Goal: Transaction & Acquisition: Purchase product/service

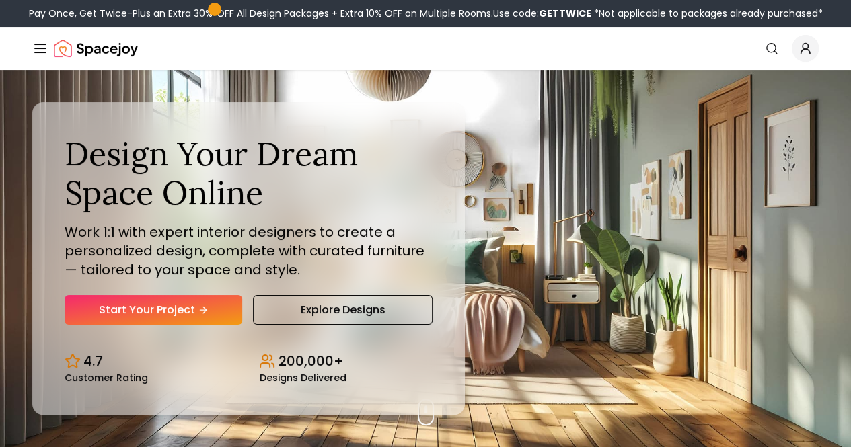
drag, startPoint x: 129, startPoint y: 334, endPoint x: 58, endPoint y: 311, distance: 74.5
click at [58, 311] on div "Design Your Dream Space Online Work 1:1 with expert interior designers to creat…" at bounding box center [248, 258] width 433 height 313
click at [161, 325] on link "Start Your Project" at bounding box center [154, 310] width 178 height 30
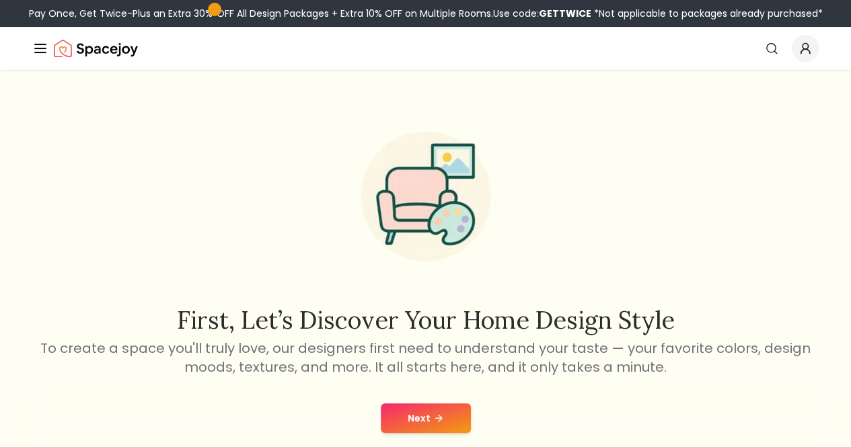
click at [404, 408] on button "Next" at bounding box center [426, 419] width 90 height 30
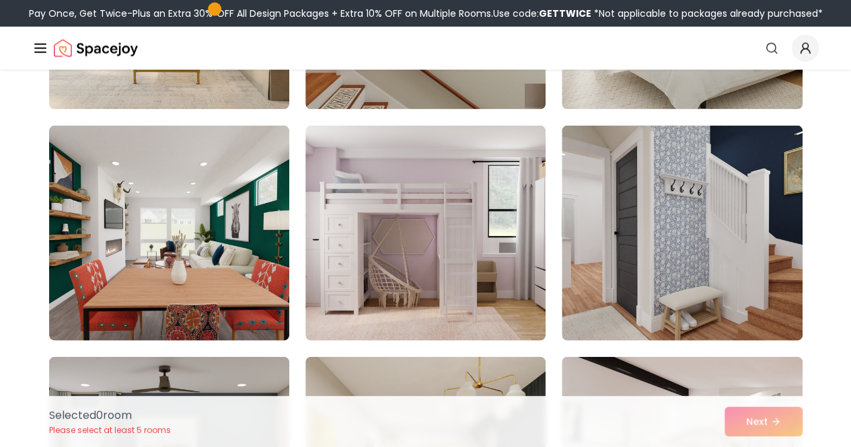
scroll to position [1447, 0]
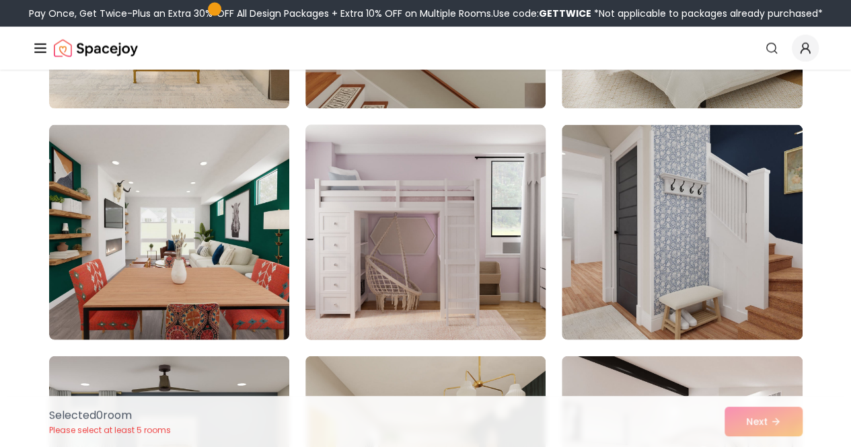
click at [350, 235] on img at bounding box center [425, 233] width 252 height 226
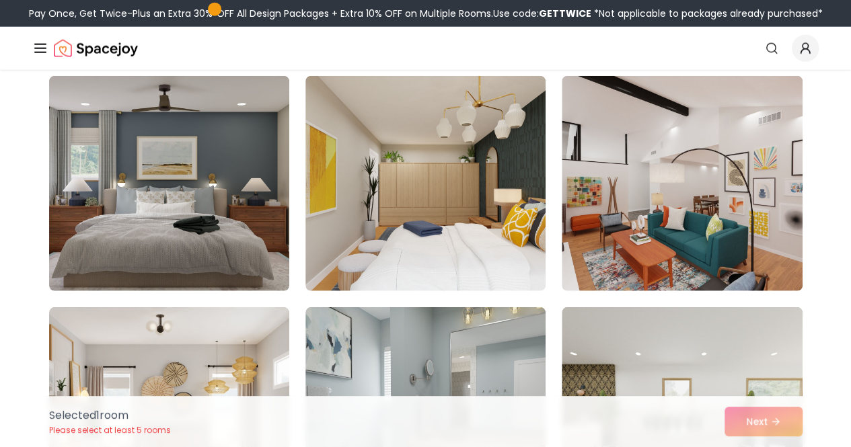
scroll to position [1731, 0]
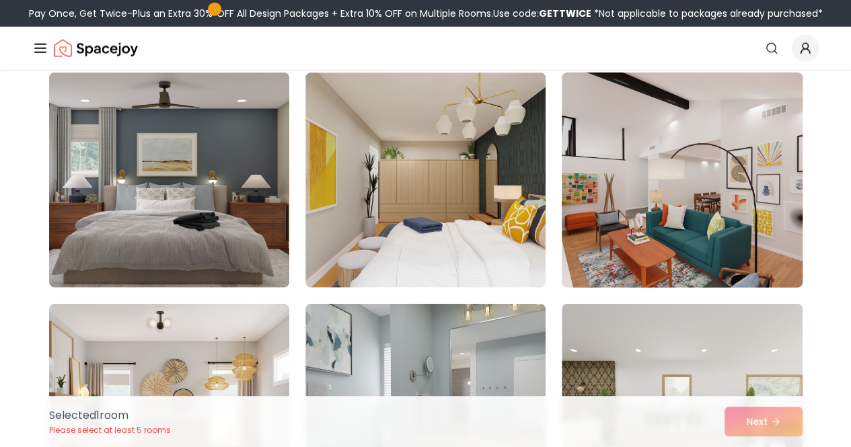
click at [710, 198] on img at bounding box center [682, 180] width 252 height 226
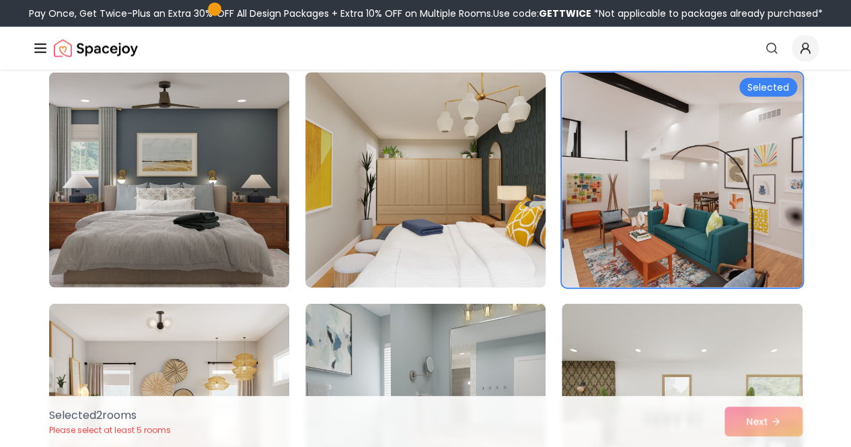
click at [487, 209] on img at bounding box center [425, 180] width 252 height 226
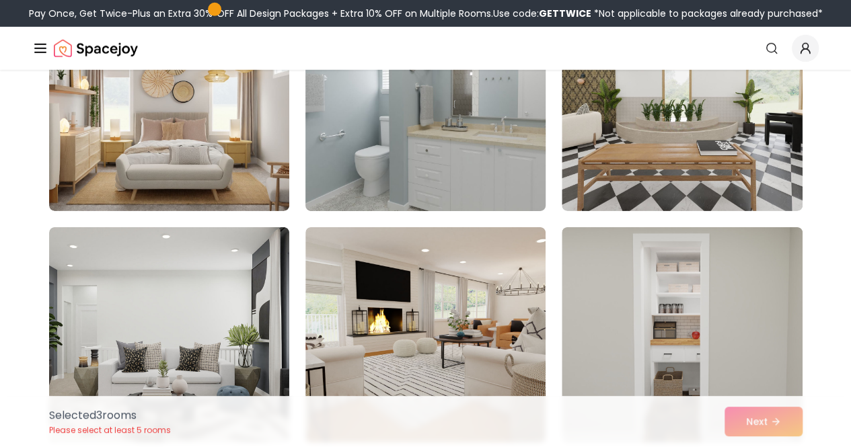
scroll to position [2040, 0]
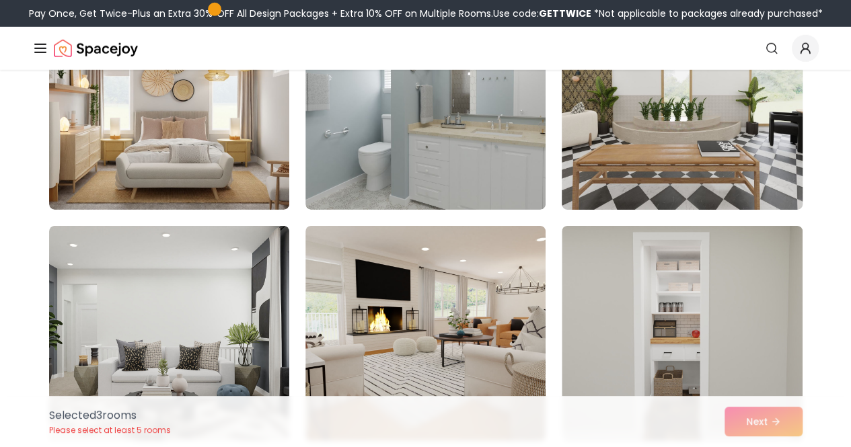
click at [680, 154] on img at bounding box center [682, 102] width 252 height 226
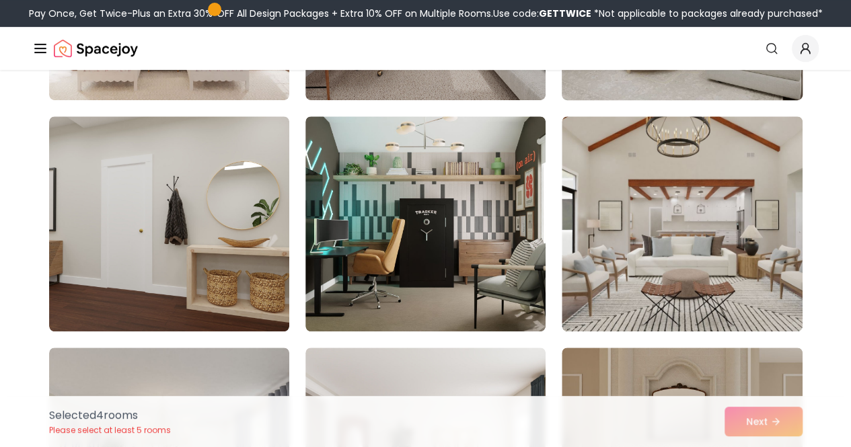
scroll to position [2845, 0]
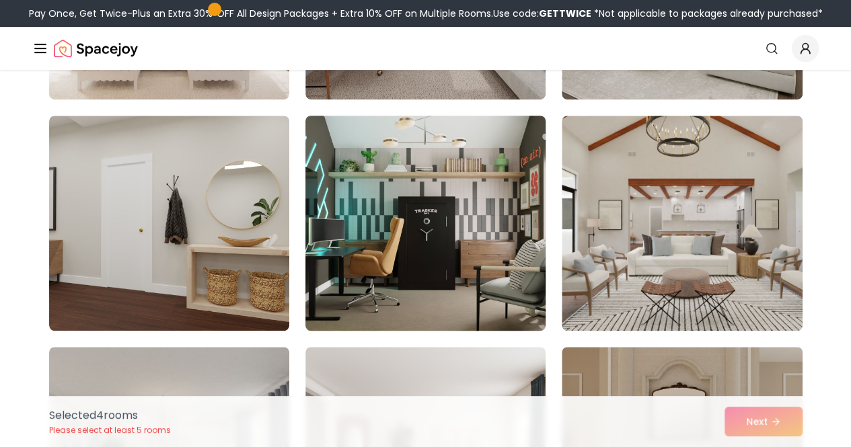
click at [518, 251] on img at bounding box center [425, 223] width 252 height 226
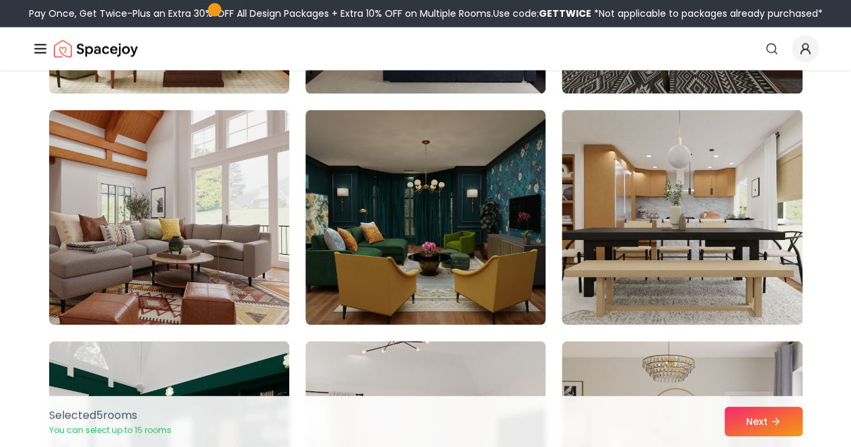
click at [518, 251] on img at bounding box center [425, 217] width 240 height 215
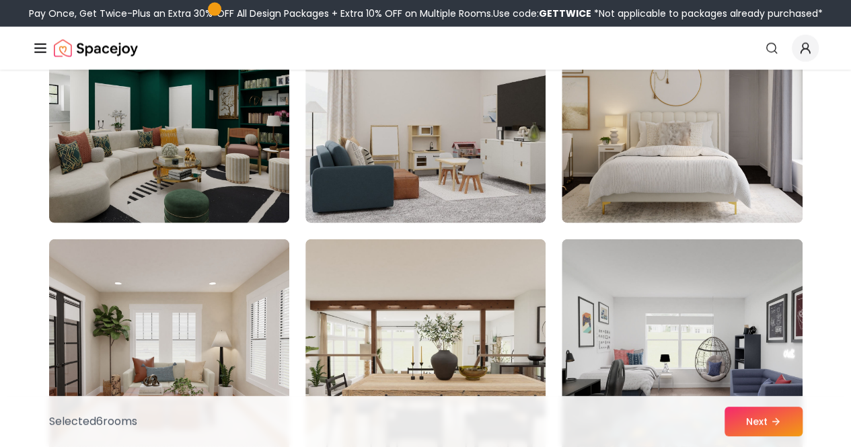
scroll to position [4116, 0]
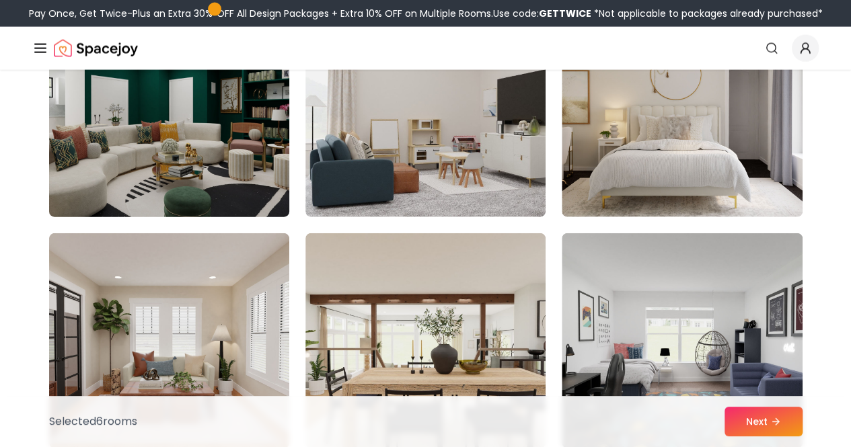
click at [240, 182] on img at bounding box center [169, 110] width 252 height 226
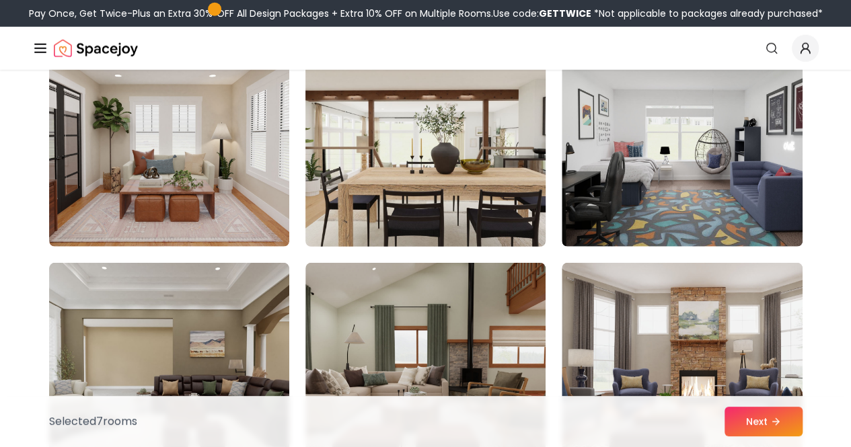
scroll to position [4322, 0]
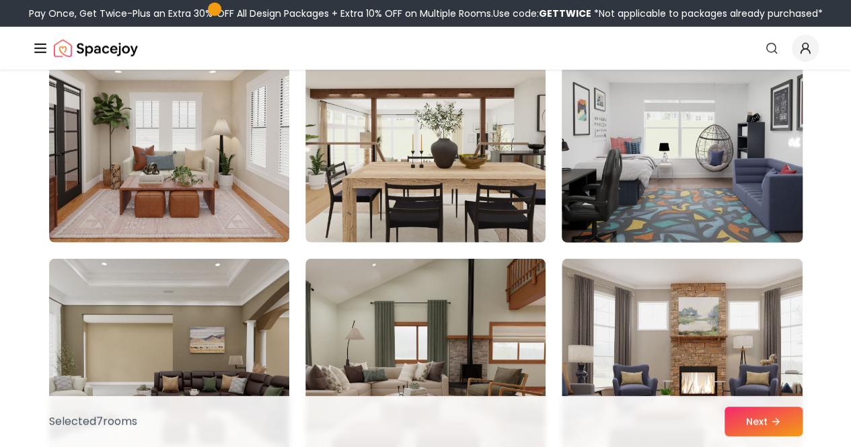
click at [715, 198] on img at bounding box center [682, 135] width 252 height 226
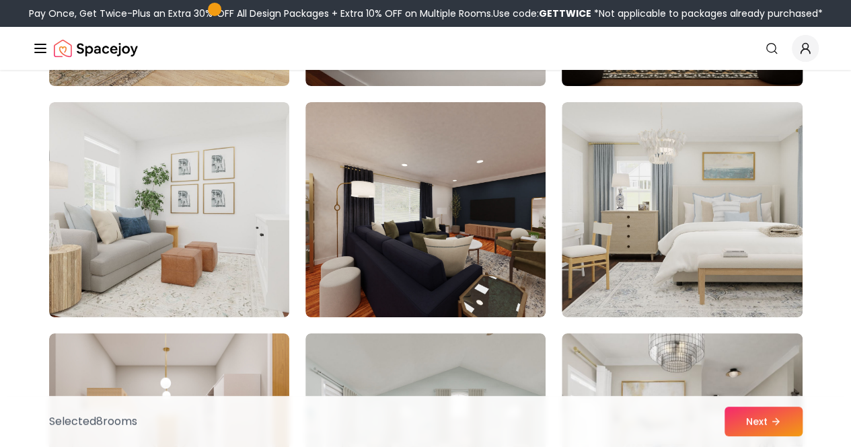
scroll to position [4942, 0]
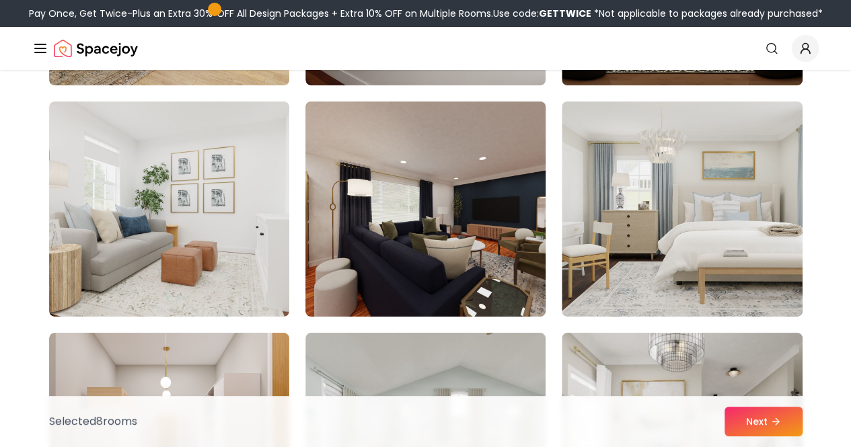
click at [480, 237] on img at bounding box center [425, 209] width 252 height 226
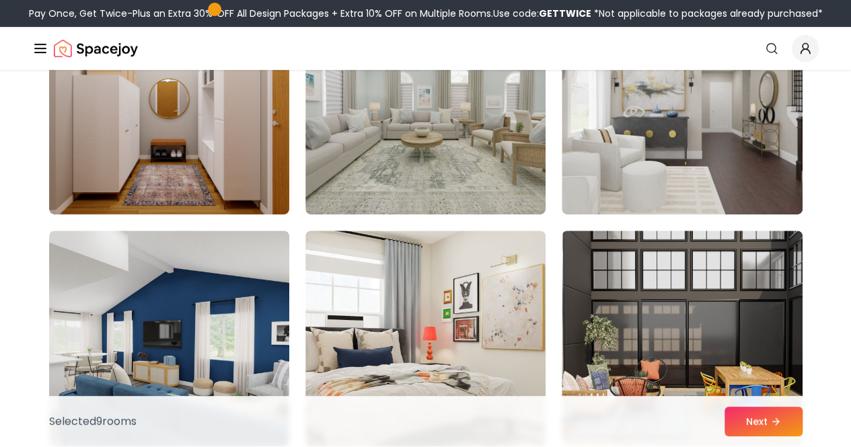
scroll to position [5276, 0]
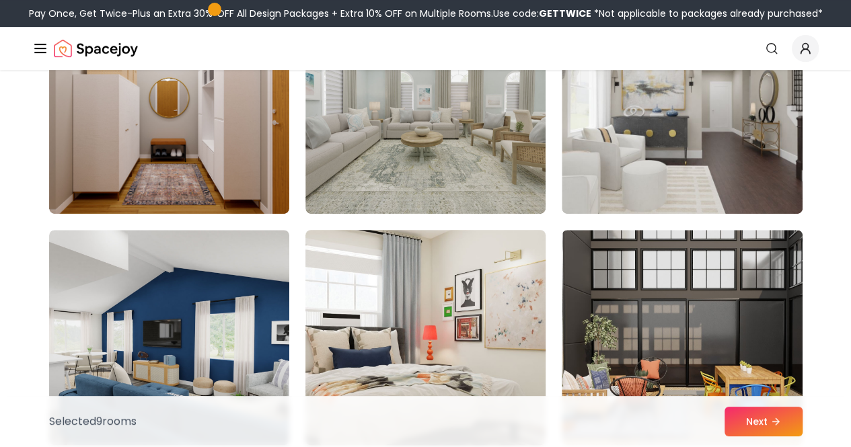
click at [497, 378] on img at bounding box center [425, 338] width 252 height 226
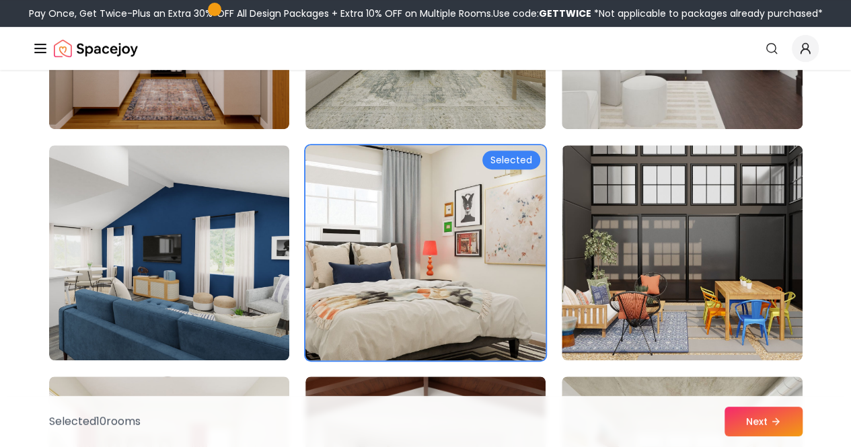
scroll to position [5384, 0]
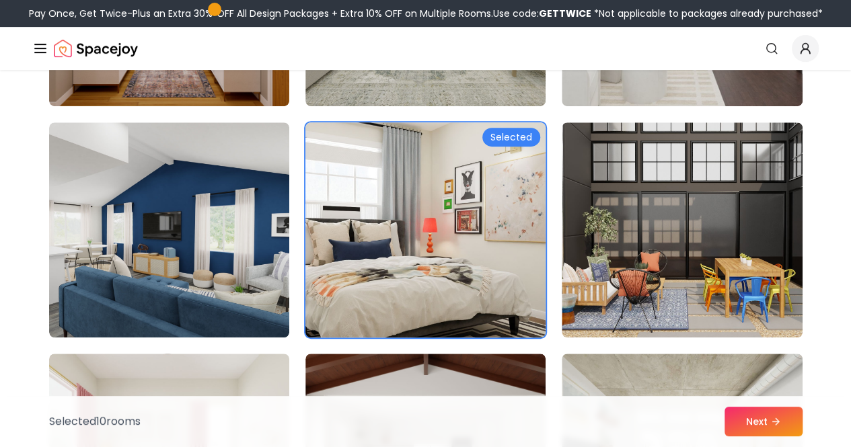
click at [483, 291] on img at bounding box center [425, 230] width 252 height 226
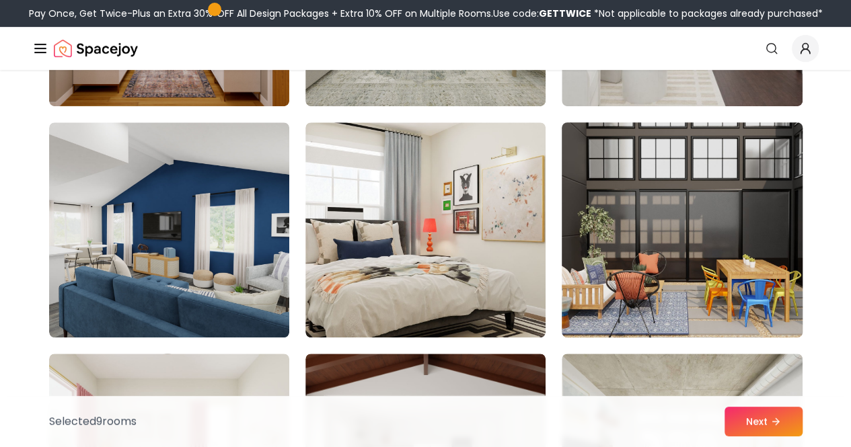
click at [678, 282] on img at bounding box center [682, 230] width 252 height 226
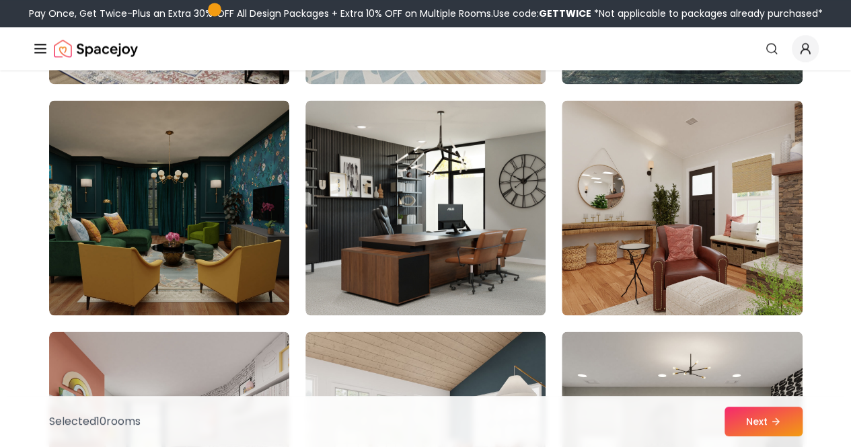
scroll to position [6102, 0]
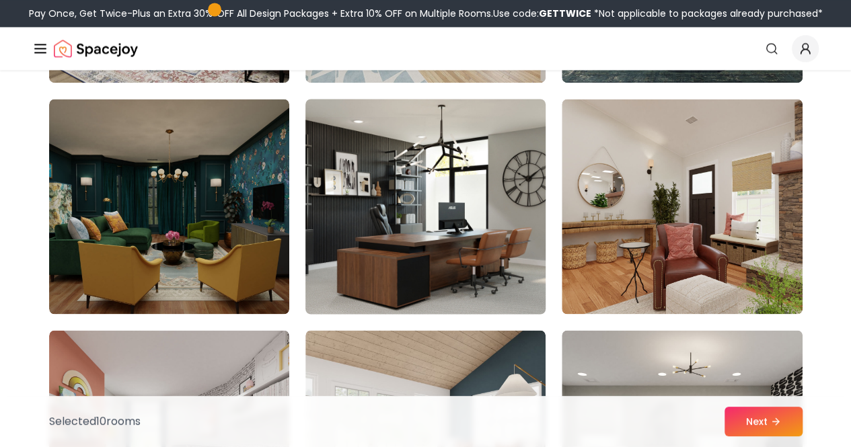
click at [487, 242] on img at bounding box center [425, 207] width 252 height 226
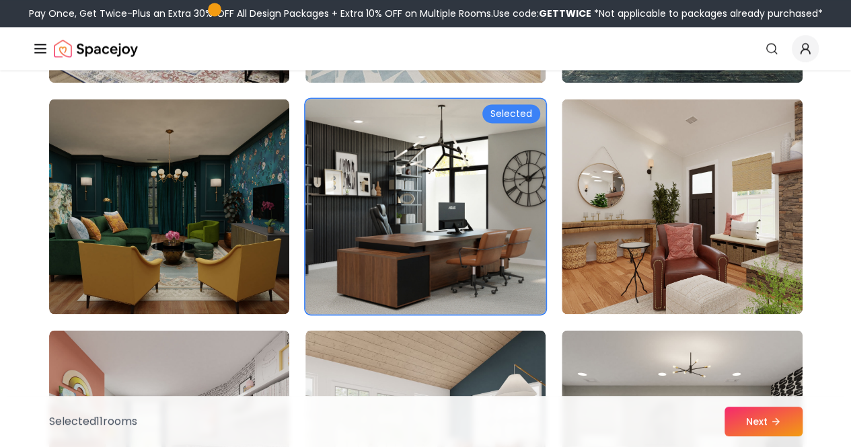
click at [487, 243] on img at bounding box center [425, 207] width 252 height 226
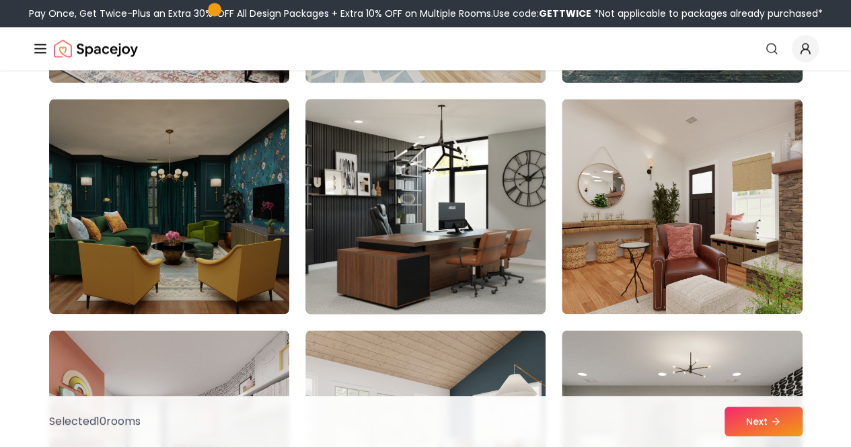
click at [487, 243] on img at bounding box center [425, 207] width 252 height 226
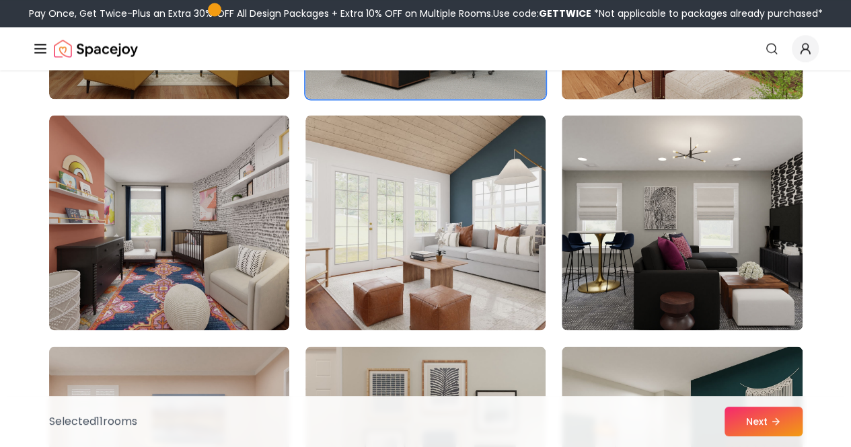
scroll to position [6320, 0]
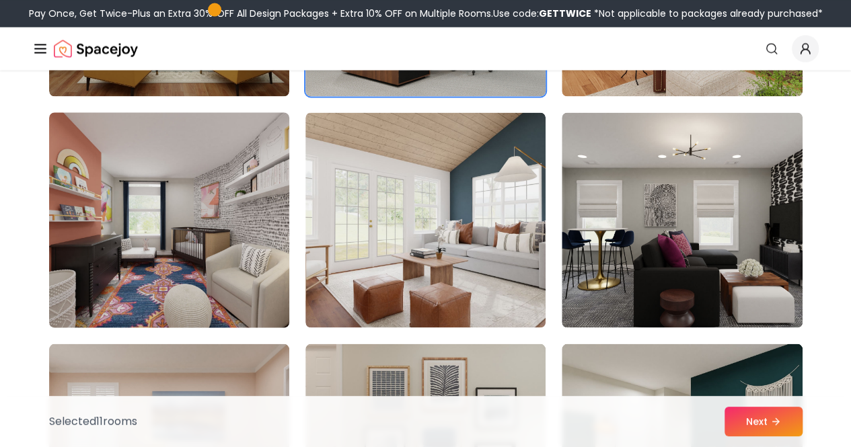
click at [178, 282] on img at bounding box center [169, 220] width 252 height 226
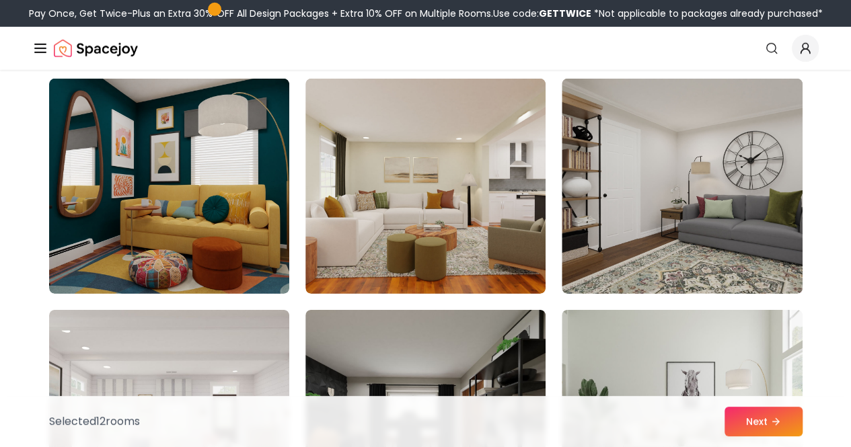
scroll to position [7050, 0]
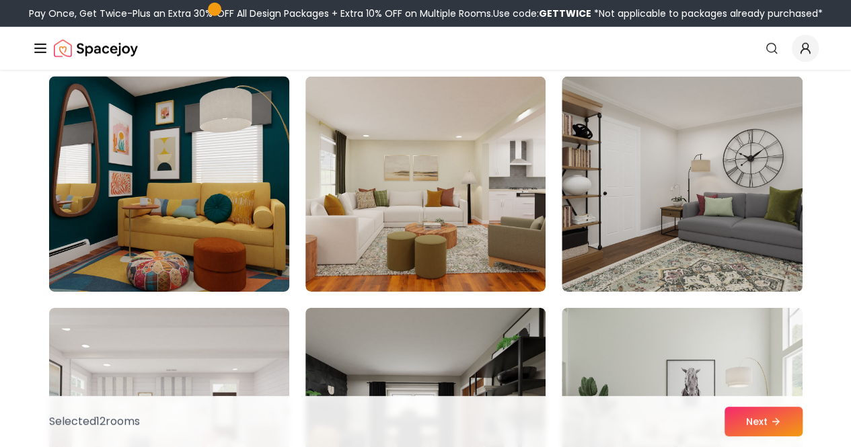
click at [205, 180] on img at bounding box center [169, 184] width 252 height 226
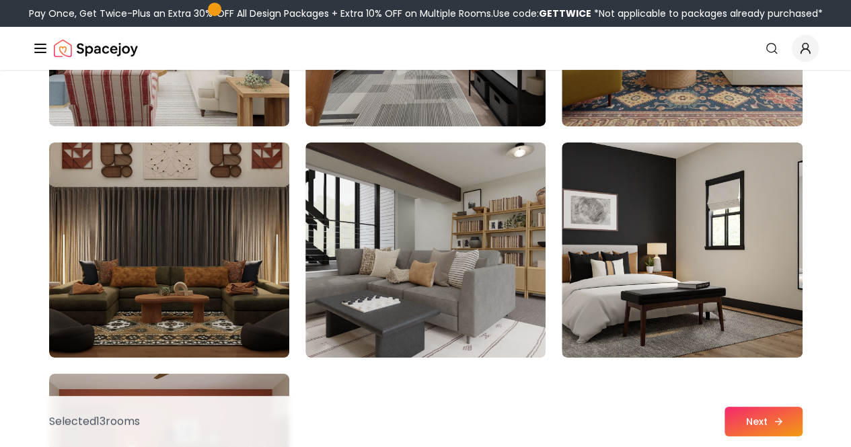
scroll to position [7448, 0]
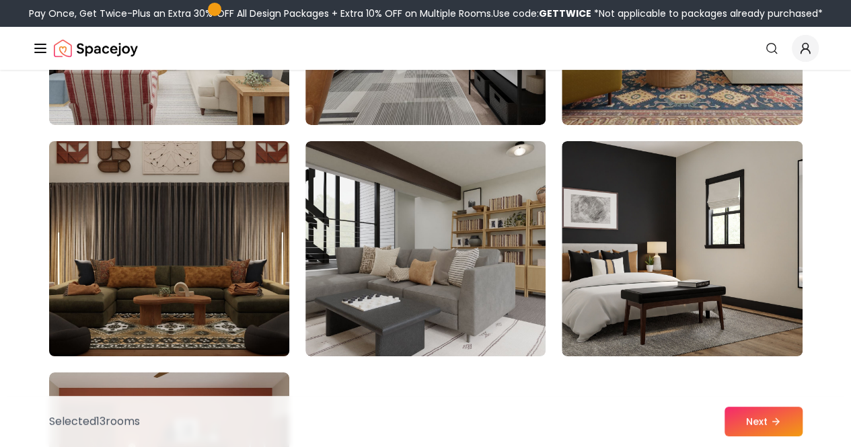
click at [219, 317] on img at bounding box center [169, 249] width 252 height 226
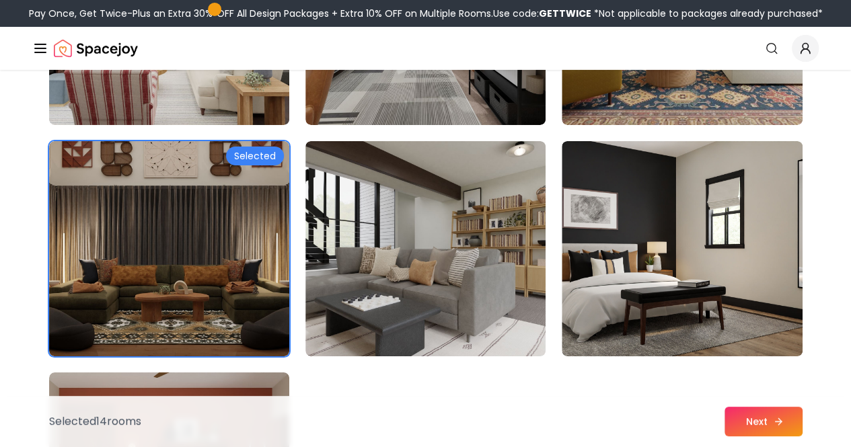
click at [759, 418] on button "Next" at bounding box center [764, 422] width 78 height 30
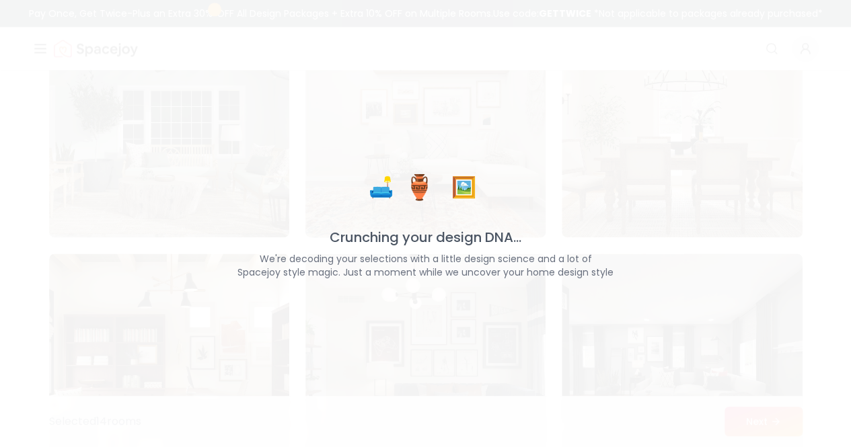
scroll to position [3401, 0]
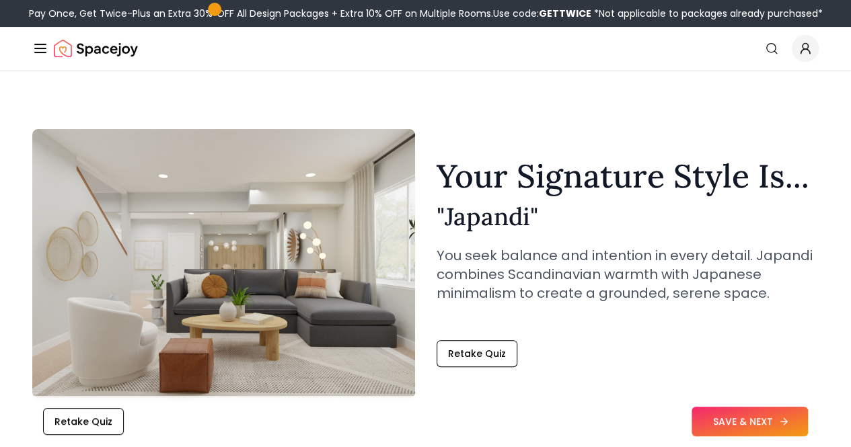
click at [739, 425] on button "SAVE & NEXT" at bounding box center [750, 422] width 116 height 30
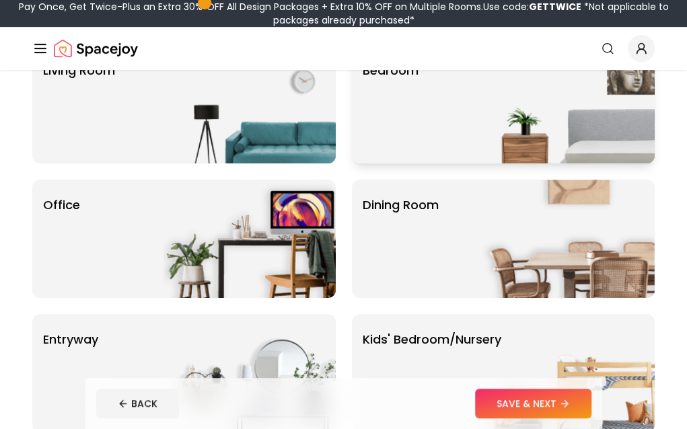
scroll to position [132, 0]
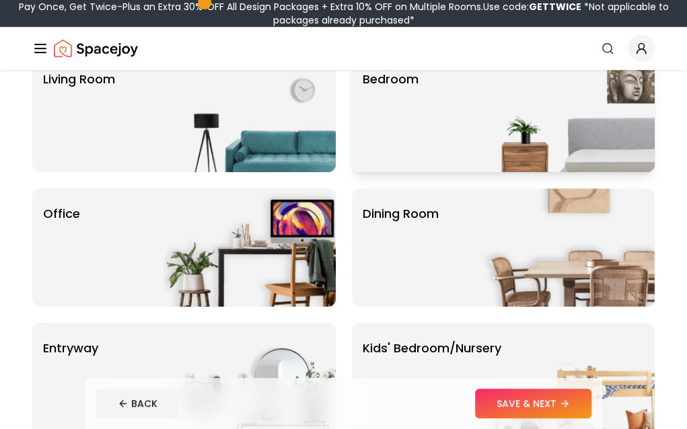
click at [482, 131] on img at bounding box center [568, 113] width 172 height 118
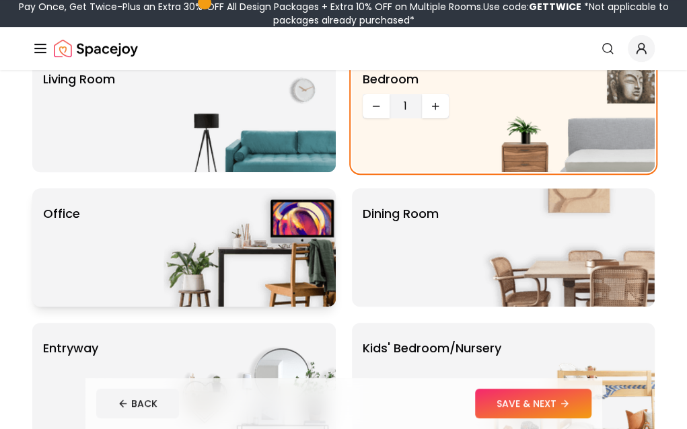
click at [336, 188] on img at bounding box center [250, 247] width 172 height 118
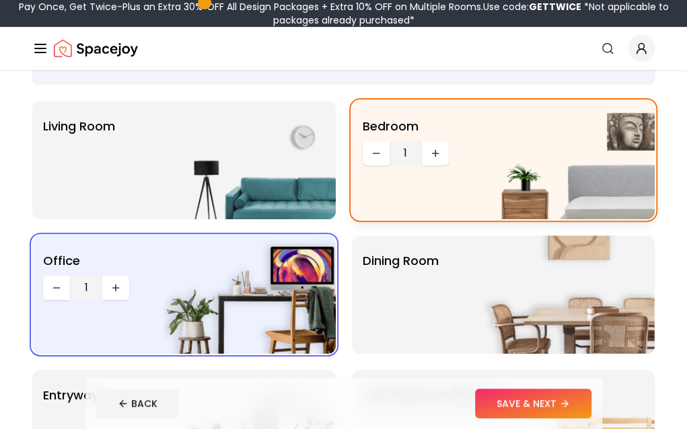
scroll to position [84, 0]
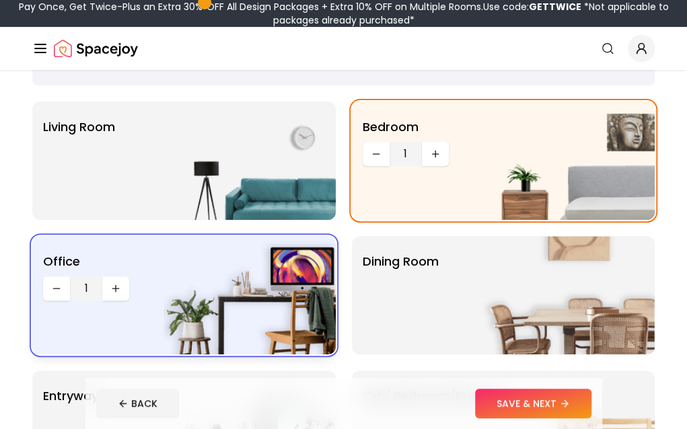
click at [336, 236] on img at bounding box center [250, 295] width 172 height 118
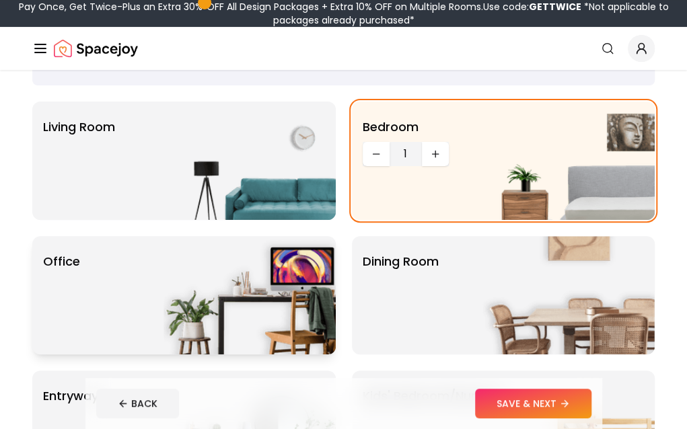
click at [336, 236] on img at bounding box center [250, 295] width 172 height 118
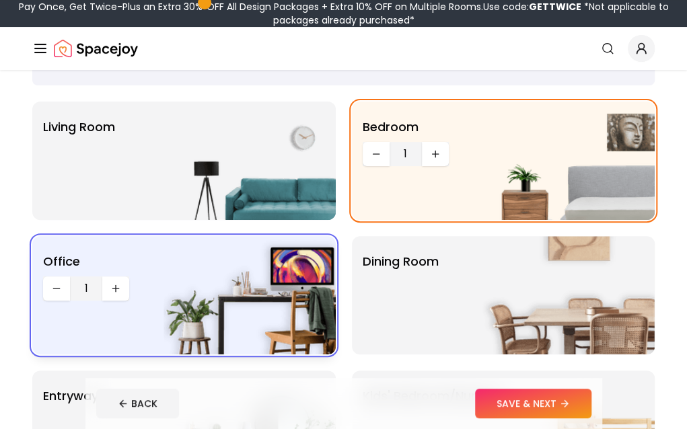
click at [336, 236] on img at bounding box center [250, 295] width 172 height 118
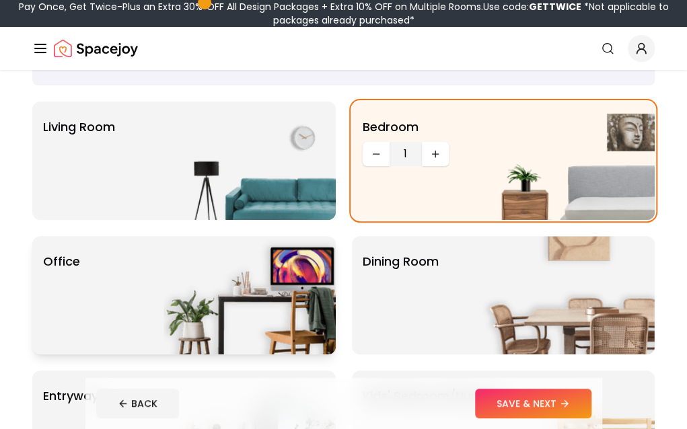
click at [336, 236] on img at bounding box center [250, 295] width 172 height 118
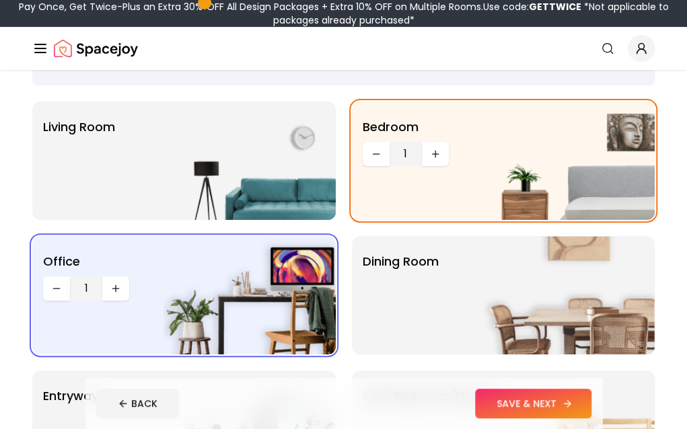
click at [557, 411] on button "SAVE & NEXT" at bounding box center [533, 404] width 116 height 30
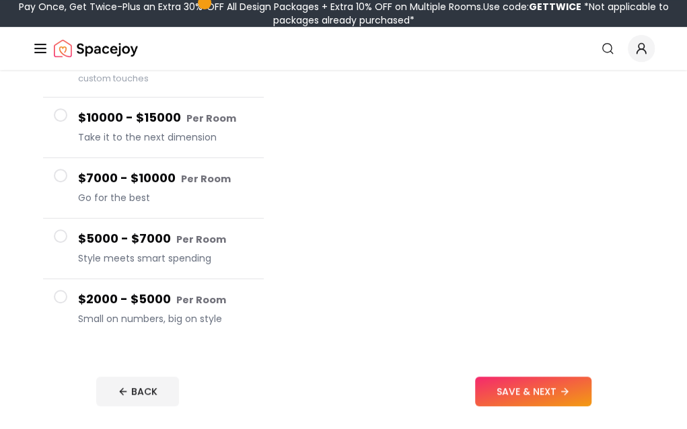
scroll to position [195, 0]
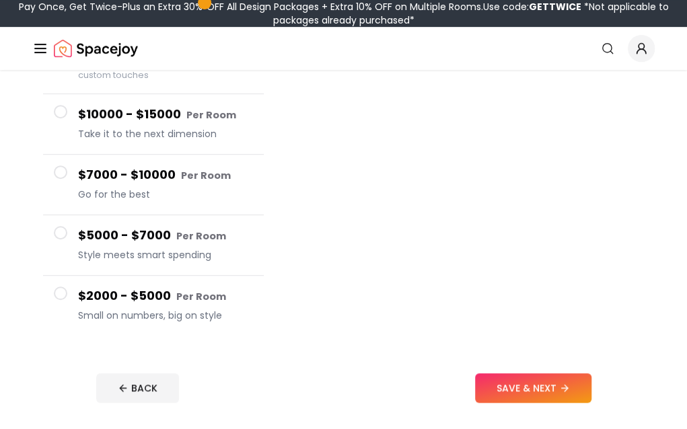
click at [69, 233] on button "$5000 - $7000 Per Room Style meets smart spending" at bounding box center [153, 245] width 221 height 61
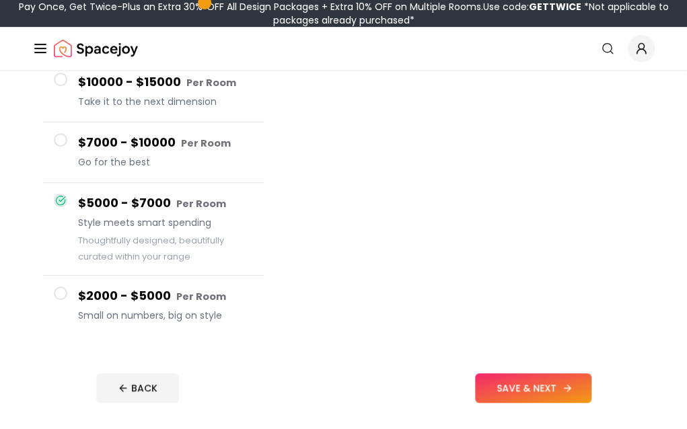
click at [571, 386] on button "SAVE & NEXT" at bounding box center [533, 388] width 116 height 30
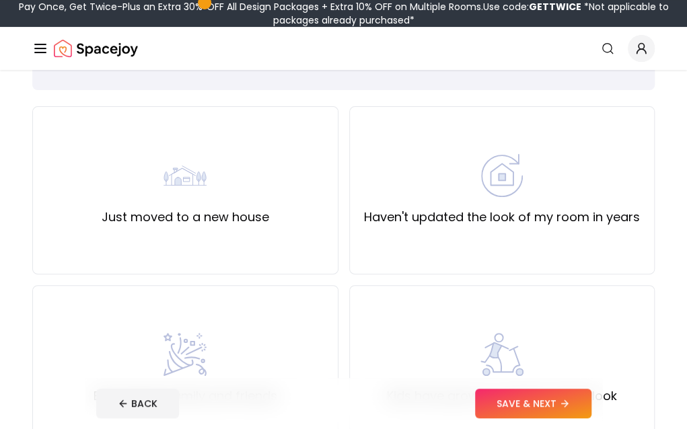
scroll to position [79, 0]
click at [177, 194] on div "Just moved to a new house" at bounding box center [186, 191] width 168 height 73
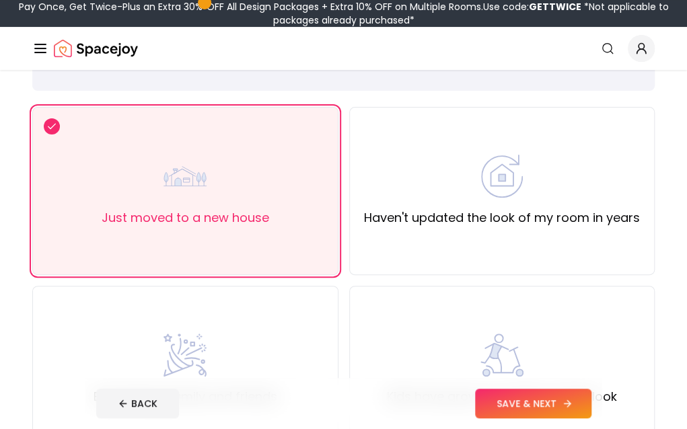
click at [567, 396] on button "SAVE & NEXT" at bounding box center [533, 404] width 116 height 30
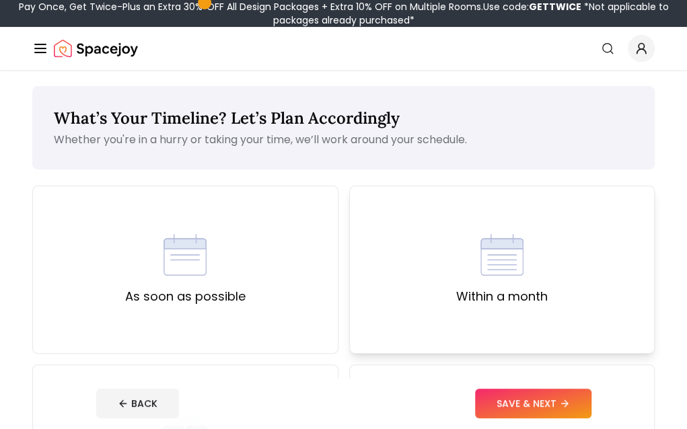
click at [349, 332] on div "Within a month" at bounding box center [502, 270] width 306 height 168
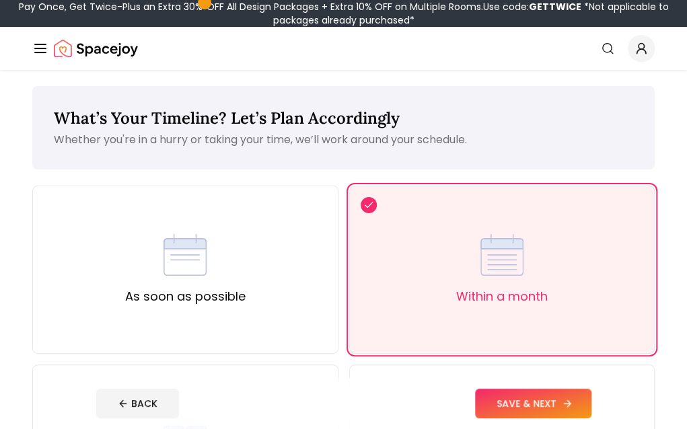
click at [573, 404] on icon at bounding box center [567, 403] width 11 height 11
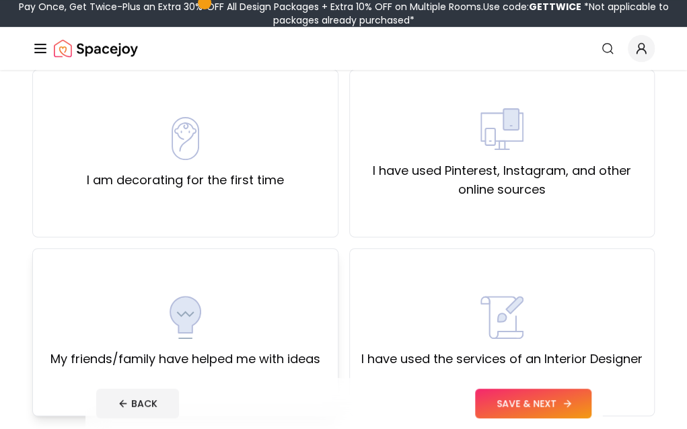
scroll to position [114, 0]
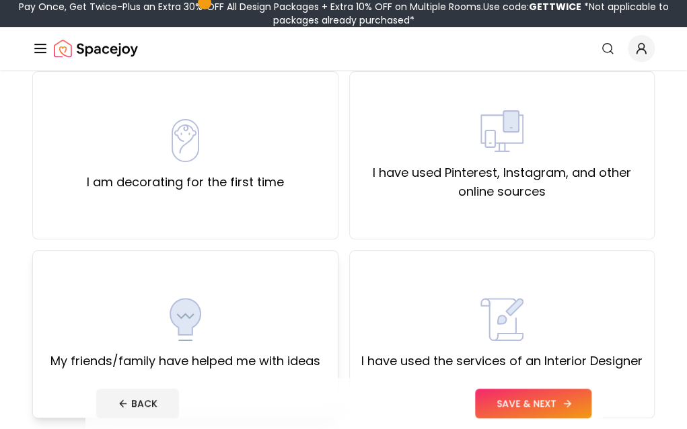
click at [320, 352] on label "My friends/family have helped me with ideas" at bounding box center [185, 361] width 270 height 19
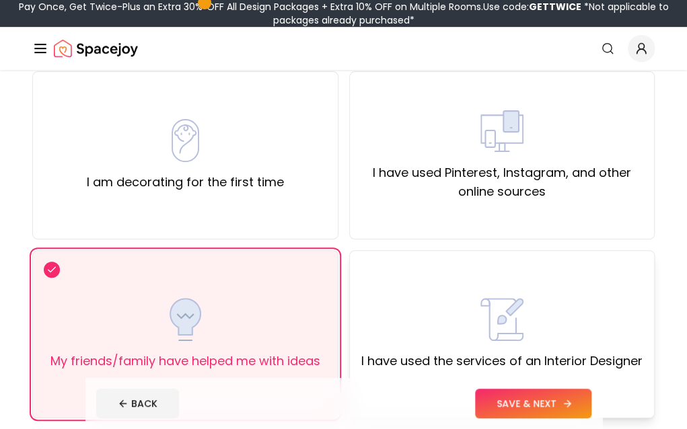
click at [361, 312] on div "I have used the services of an Interior Designer" at bounding box center [501, 334] width 281 height 73
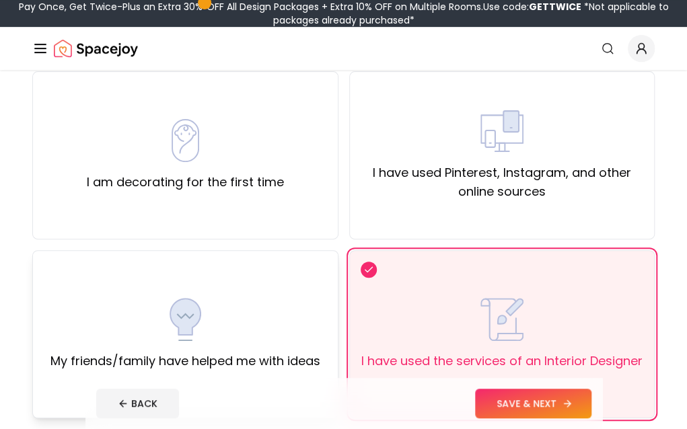
click at [320, 352] on label "My friends/family have helped me with ideas" at bounding box center [185, 361] width 270 height 19
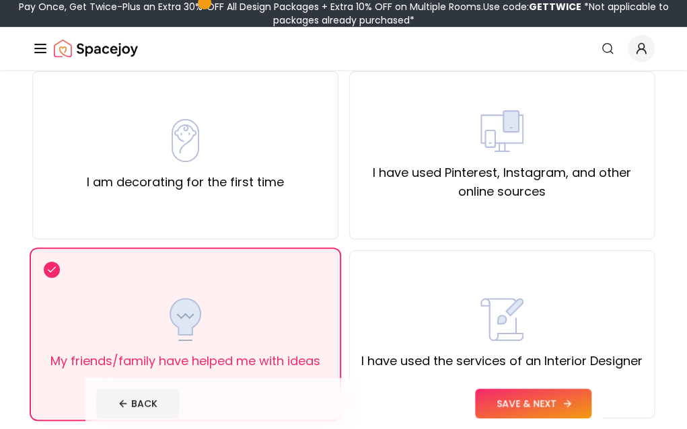
click at [591, 407] on button "SAVE & NEXT" at bounding box center [533, 404] width 116 height 30
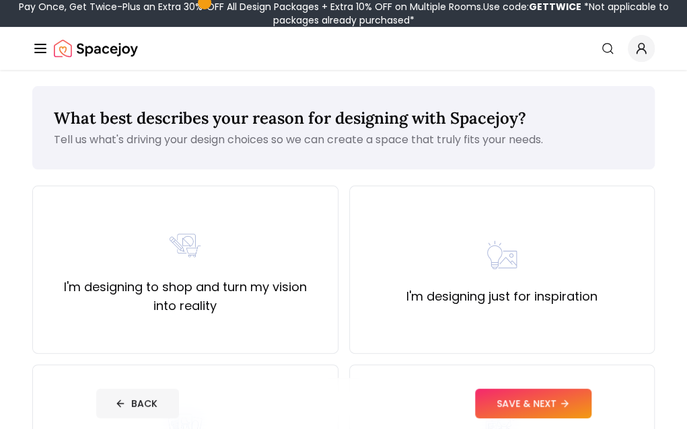
click at [96, 401] on button "BACK" at bounding box center [137, 404] width 83 height 30
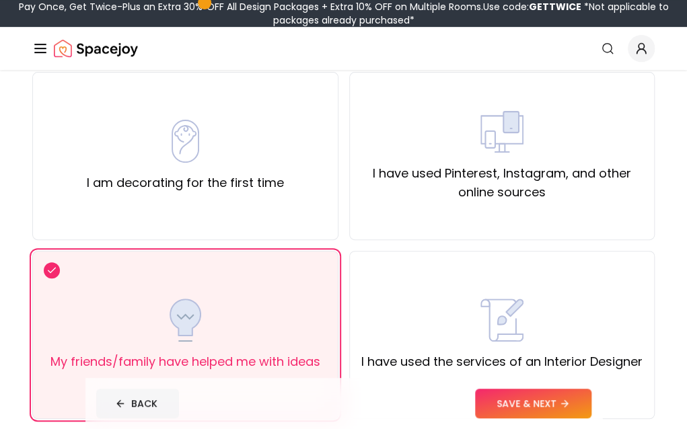
scroll to position [114, 0]
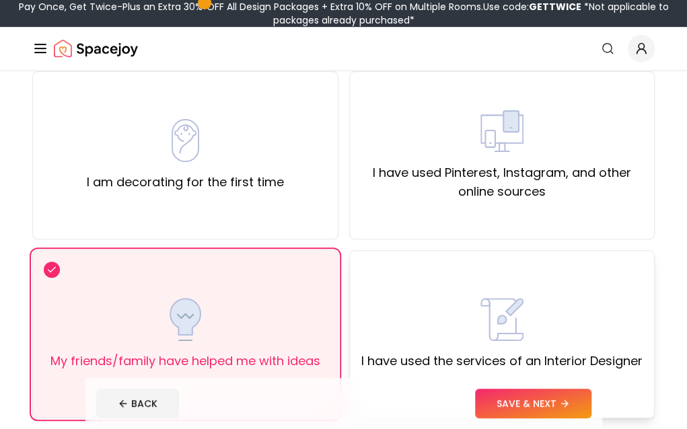
click at [361, 357] on label "I have used the services of an Interior Designer" at bounding box center [501, 361] width 281 height 19
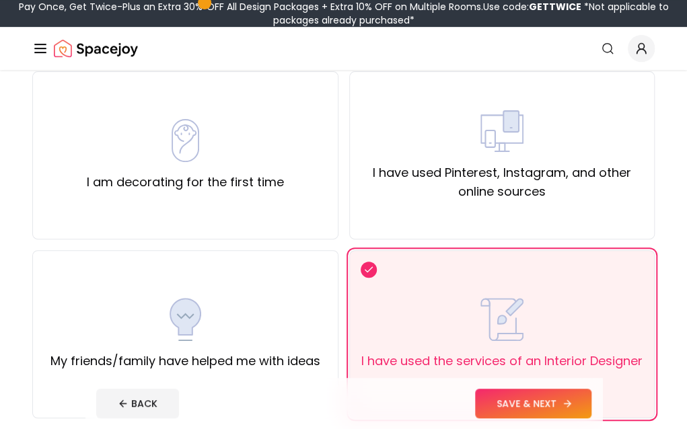
click at [591, 398] on button "SAVE & NEXT" at bounding box center [533, 404] width 116 height 30
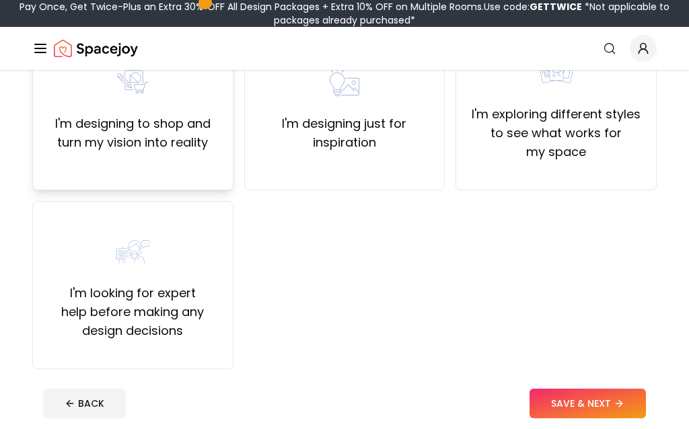
scroll to position [164, 0]
click at [147, 172] on div "I'm designing to shop and turn my vision into reality" at bounding box center [132, 106] width 201 height 168
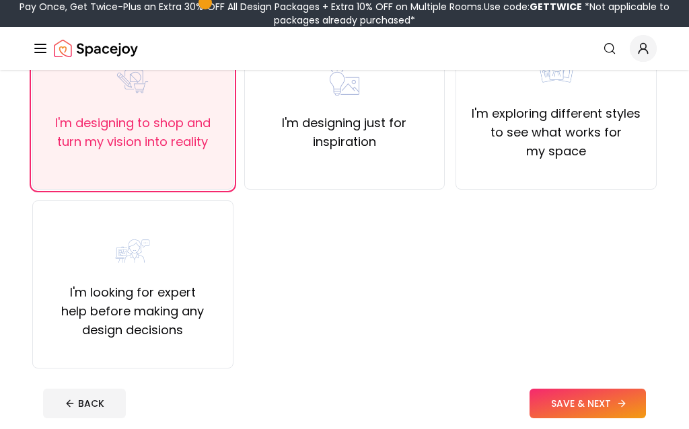
click at [583, 408] on button "SAVE & NEXT" at bounding box center [588, 404] width 116 height 30
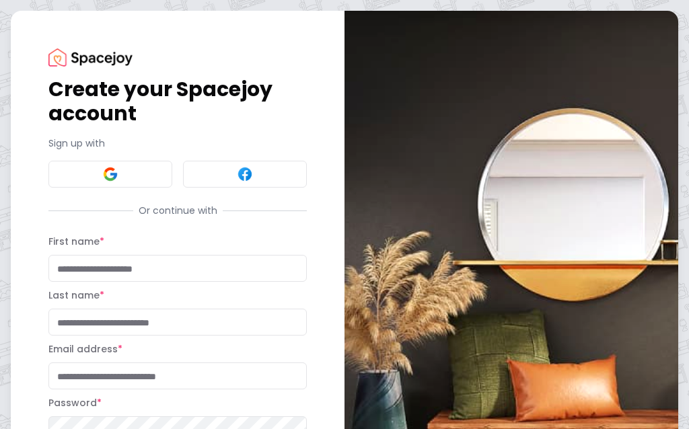
click at [139, 274] on input "First name *" at bounding box center [177, 268] width 258 height 27
type input "****"
click at [136, 326] on input "Last name *" at bounding box center [177, 322] width 258 height 27
type input "********"
click at [139, 382] on input "Email address *" at bounding box center [177, 376] width 258 height 27
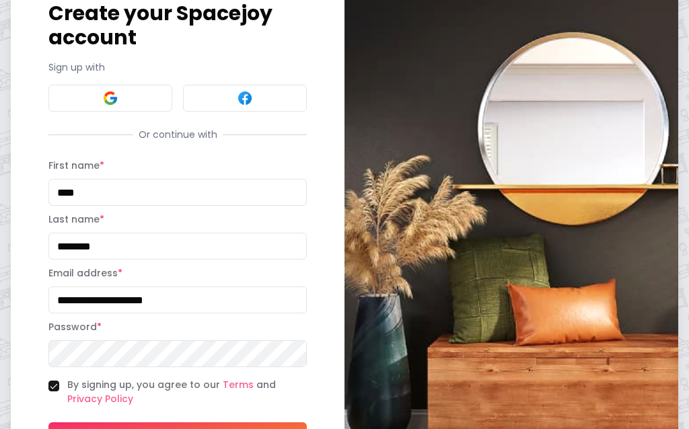
scroll to position [84, 0]
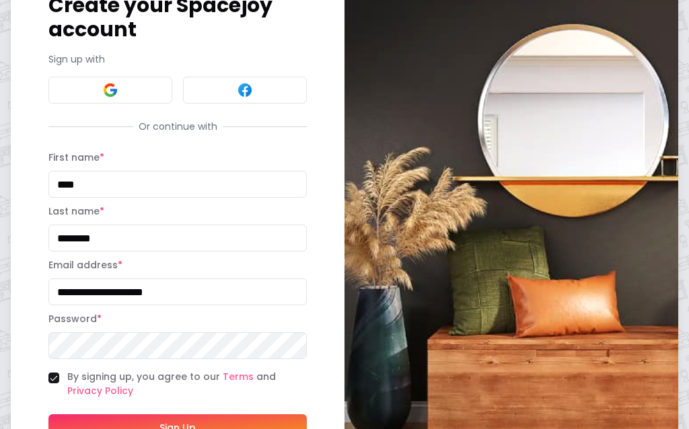
type input "**********"
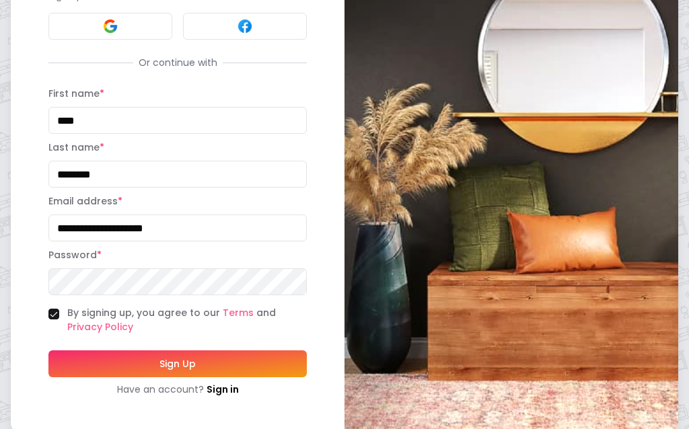
scroll to position [149, 0]
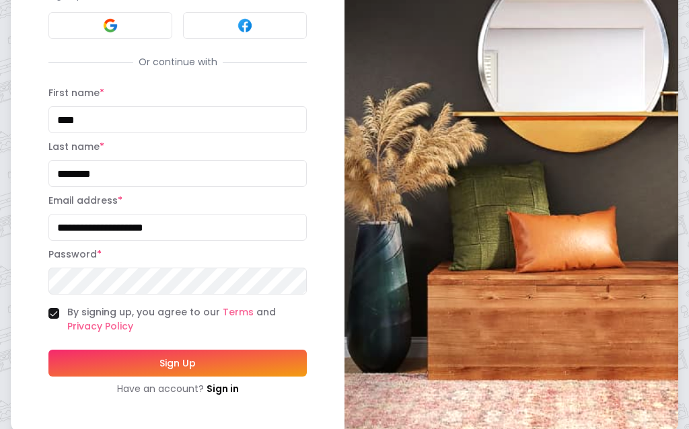
click at [202, 366] on button "Sign Up" at bounding box center [177, 363] width 258 height 27
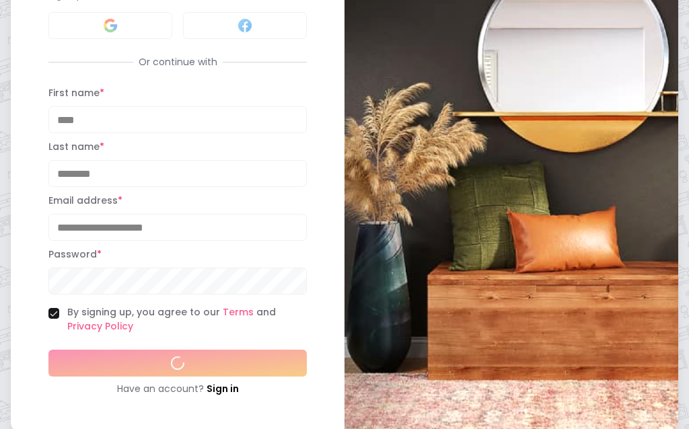
scroll to position [179, 0]
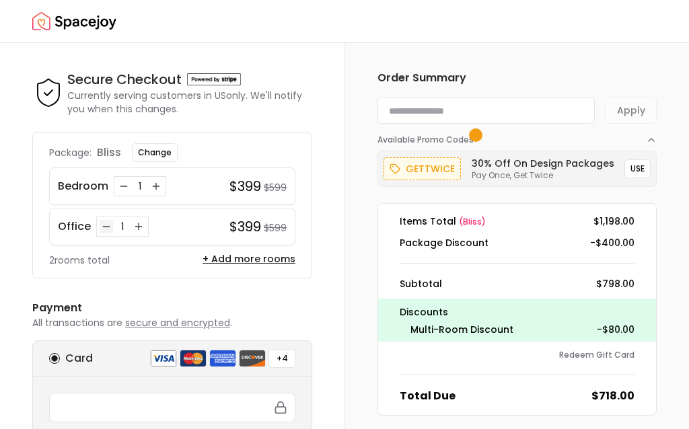
click at [101, 223] on icon "Decrease quantity for Office" at bounding box center [106, 226] width 11 height 11
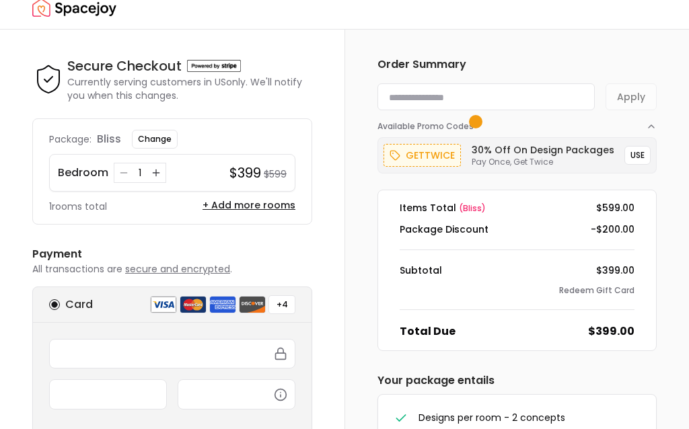
scroll to position [6, 0]
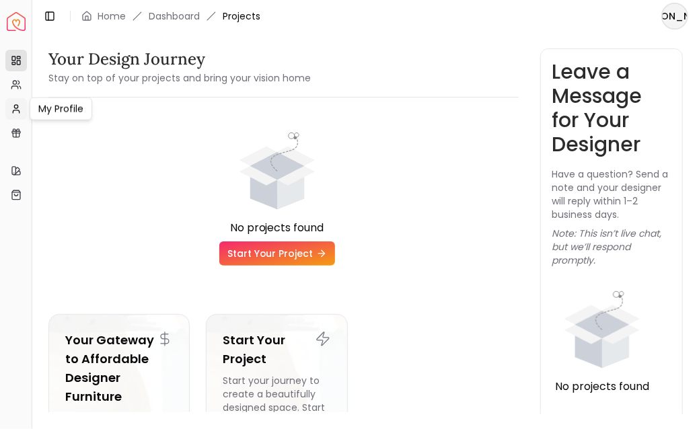
click at [20, 101] on link "My Profile" at bounding box center [16, 109] width 22 height 22
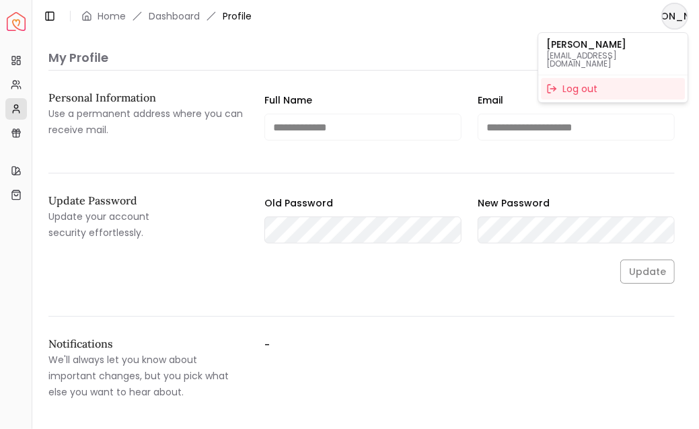
click at [678, 14] on html "**********" at bounding box center [349, 214] width 699 height 429
click at [597, 83] on div "Log out" at bounding box center [613, 89] width 144 height 22
